Goal: Transaction & Acquisition: Purchase product/service

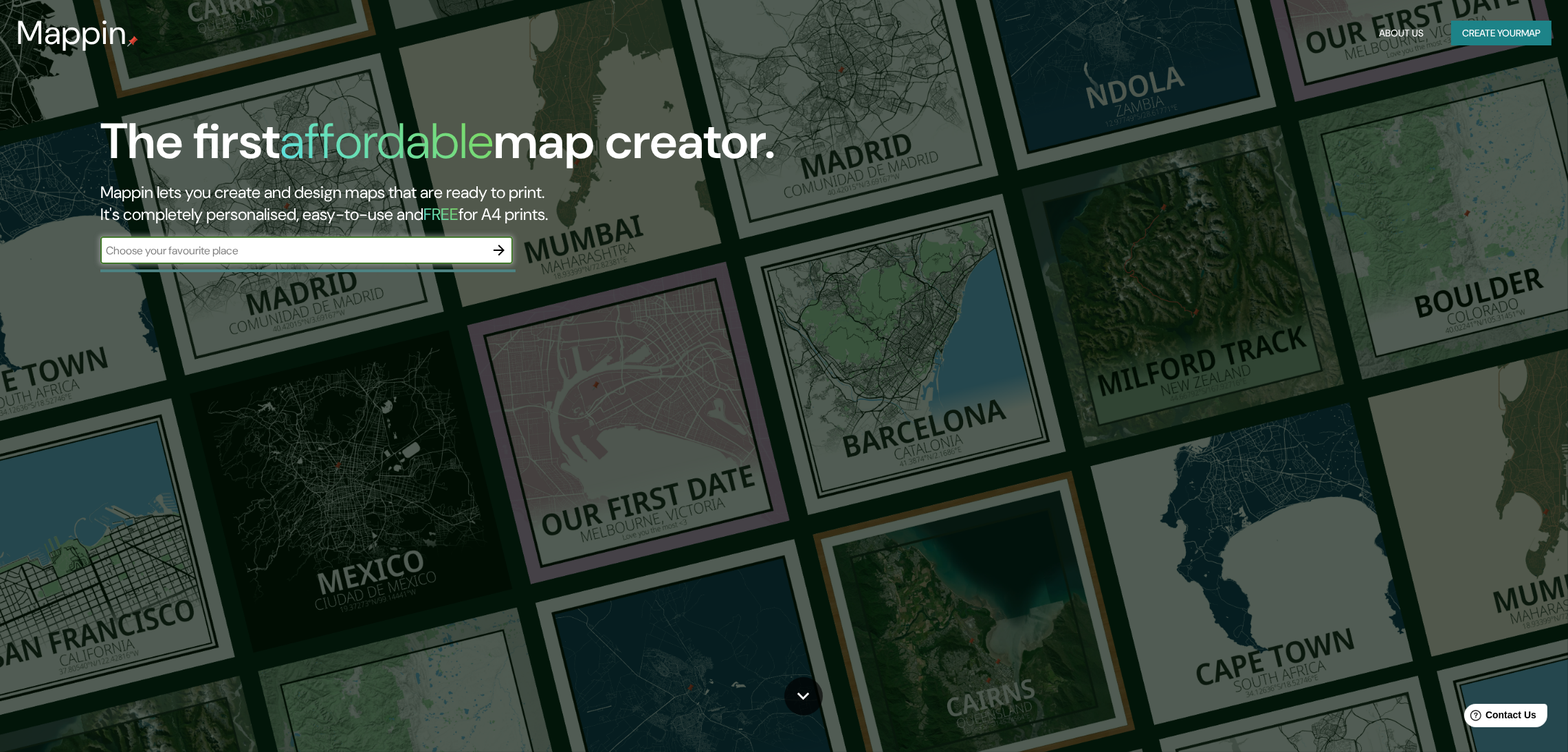
click at [381, 242] on input "text" at bounding box center [293, 250] width 385 height 15
type input "[PERSON_NAME]"
click at [502, 242] on icon "button" at bounding box center [499, 249] width 16 height 16
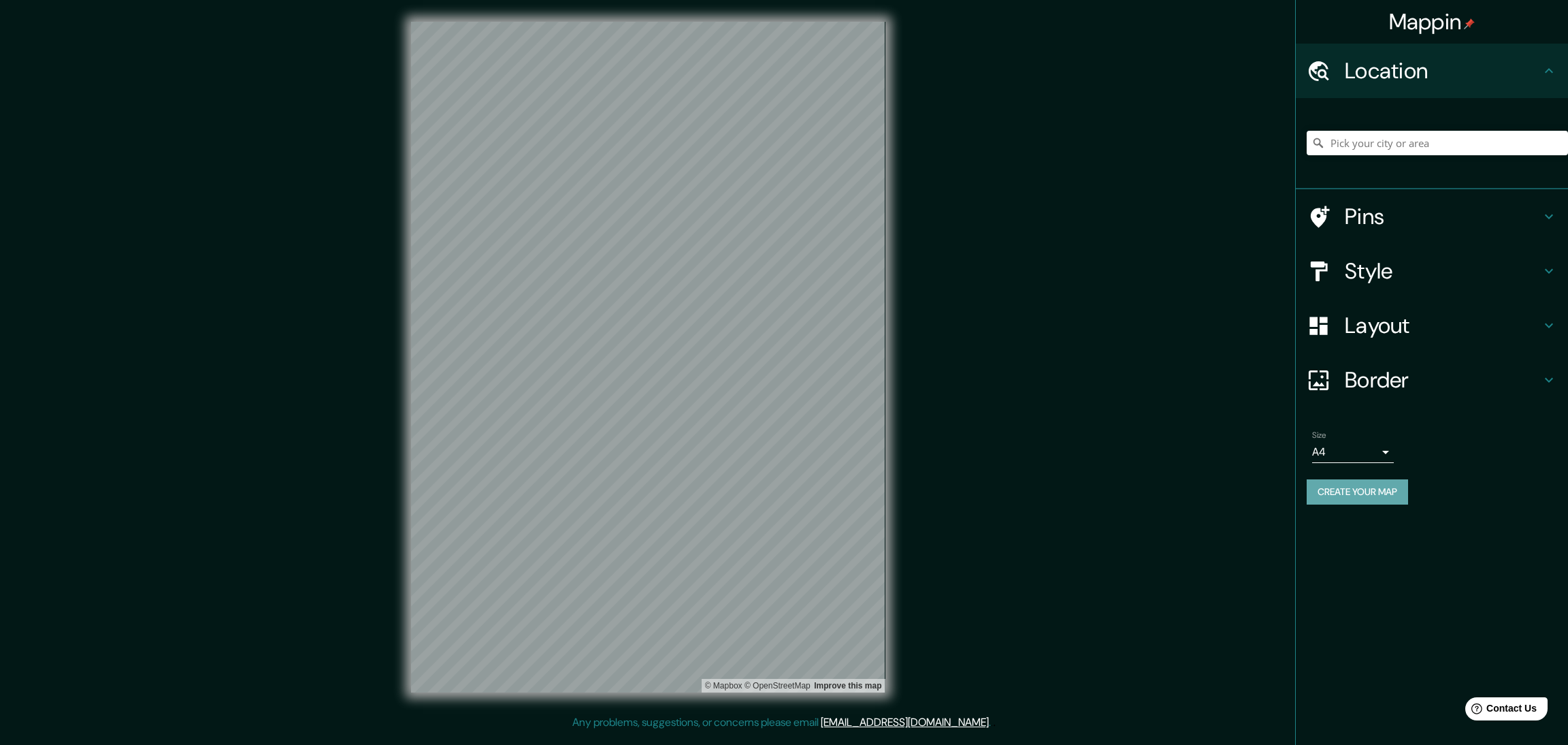
click at [1359, 480] on button "Create your map" at bounding box center [1357, 492] width 102 height 25
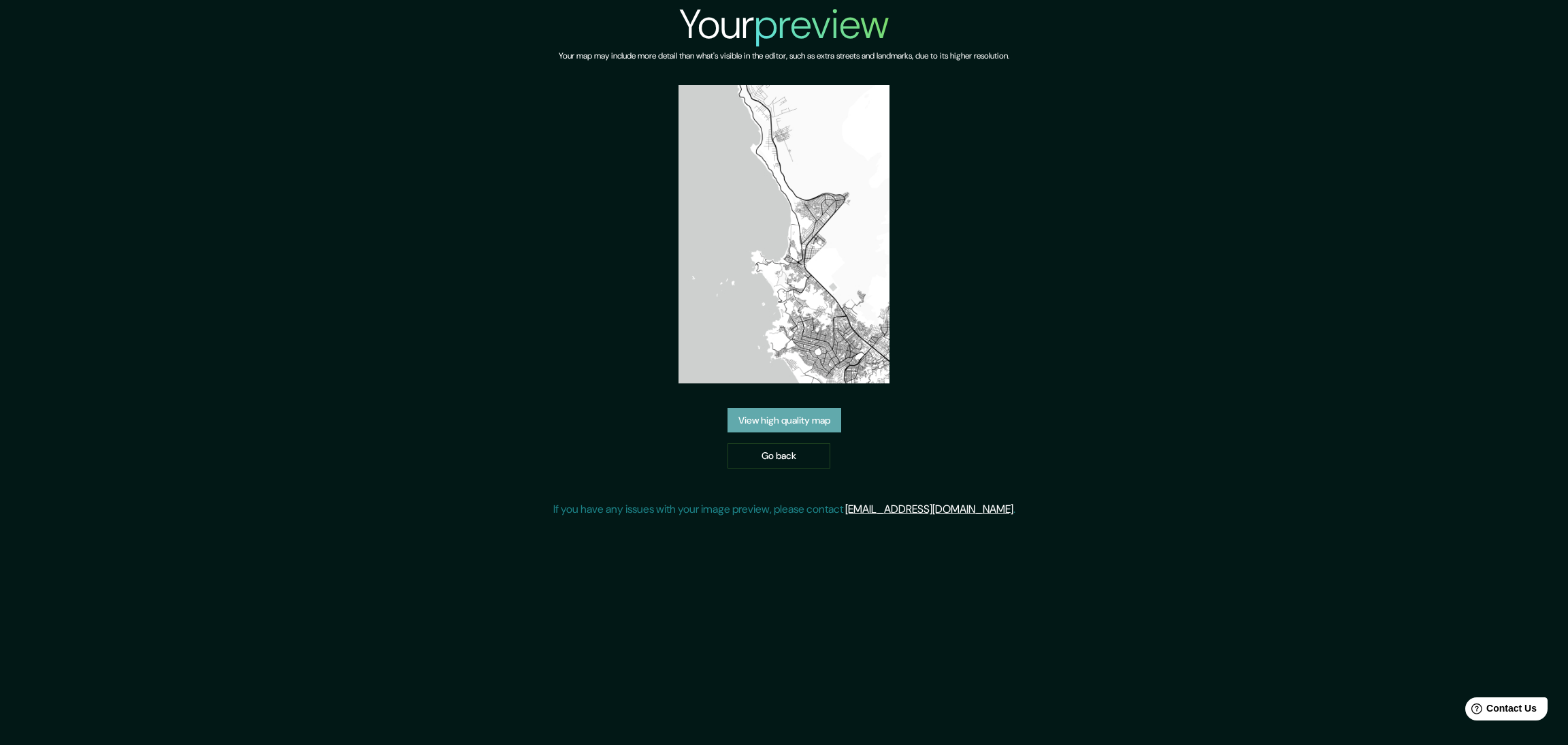
click at [799, 408] on link "View high quality map" at bounding box center [784, 420] width 114 height 25
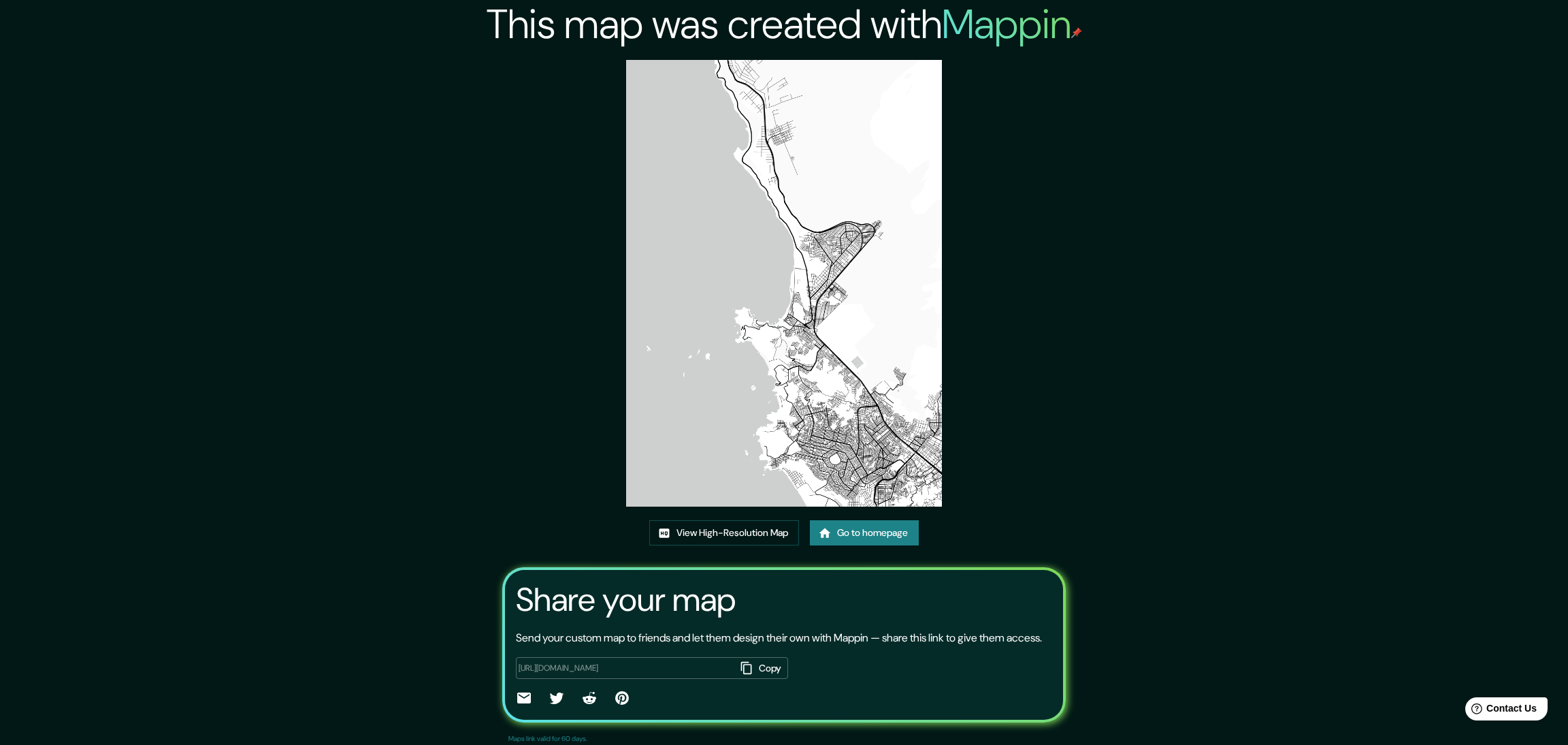
click at [1156, 412] on div "This map was created with Mappin View High-Resolution Map Go to homepage Share …" at bounding box center [784, 386] width 1568 height 771
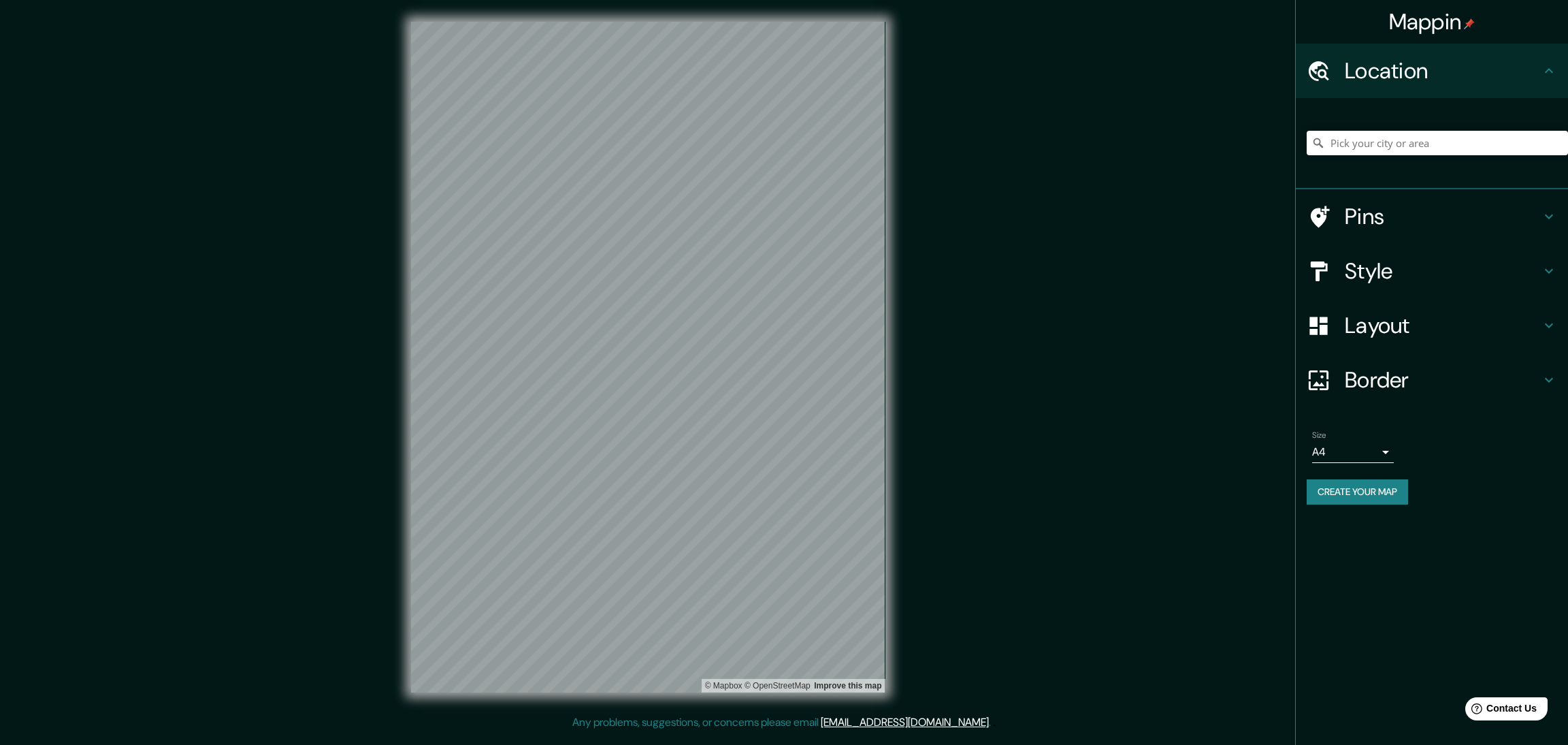
click at [528, 0] on html "Mappin Location Pins Style Layout Border Choose a border. Hint : you can make l…" at bounding box center [784, 372] width 1568 height 745
